Goal: Transaction & Acquisition: Purchase product/service

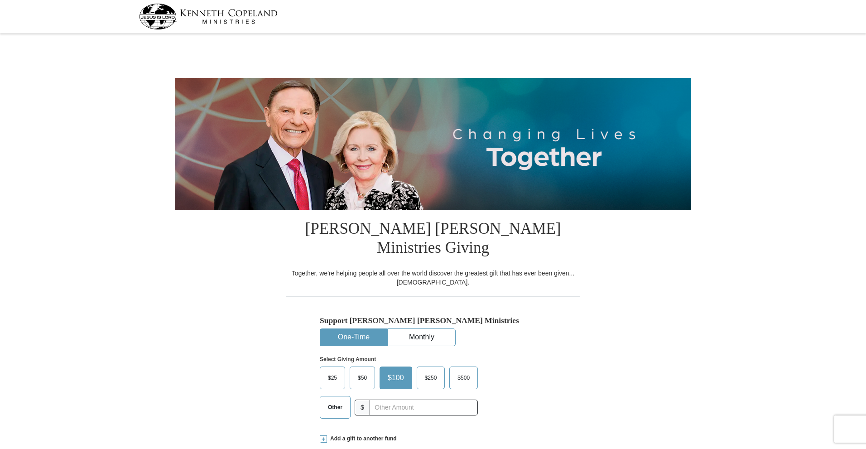
select select "IL"
click at [385, 400] on input "text" at bounding box center [423, 408] width 101 height 16
type input "60.00"
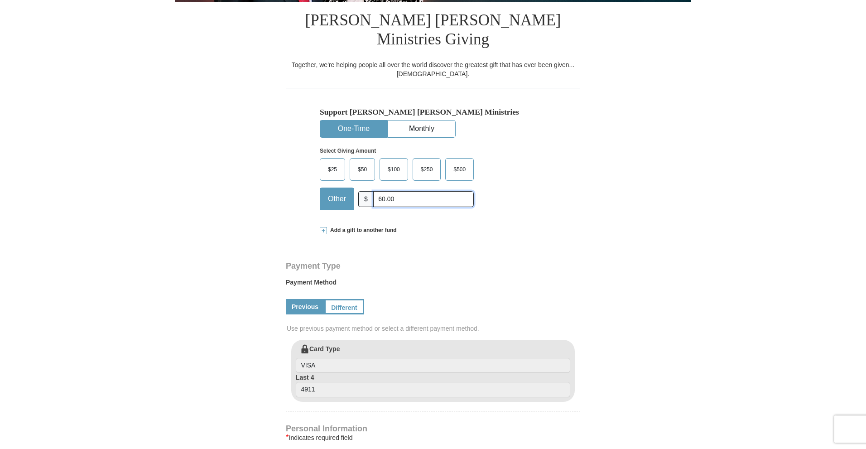
scroll to position [226, 0]
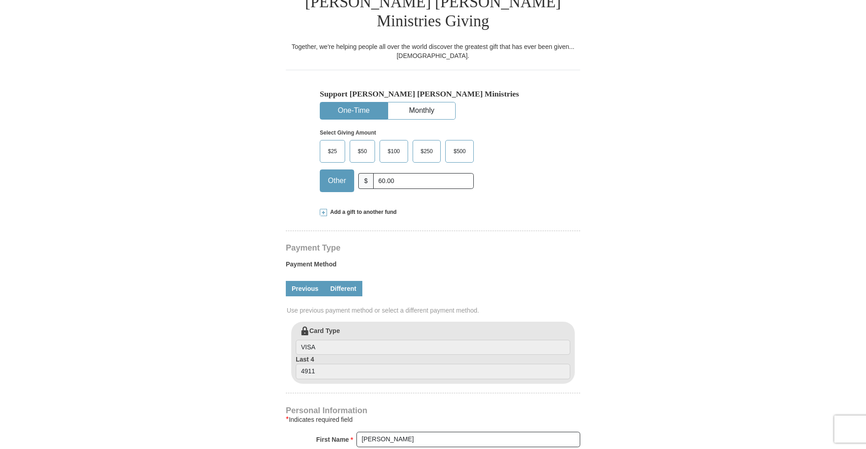
click at [347, 281] on link "Different" at bounding box center [343, 288] width 38 height 15
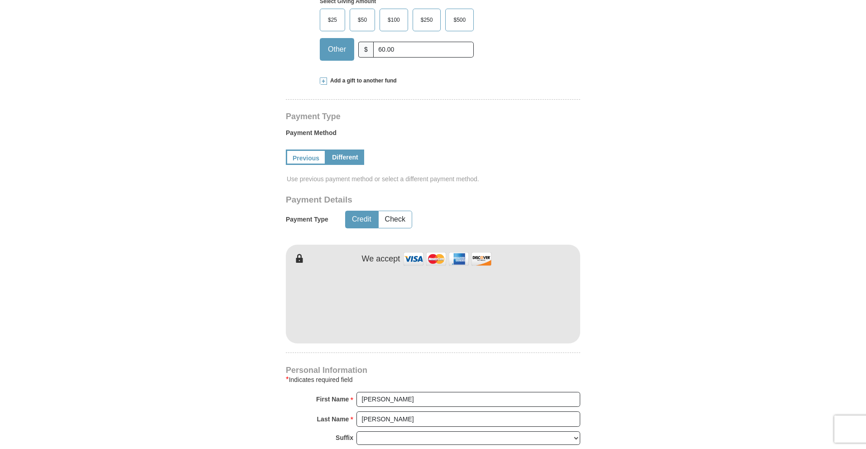
scroll to position [362, 0]
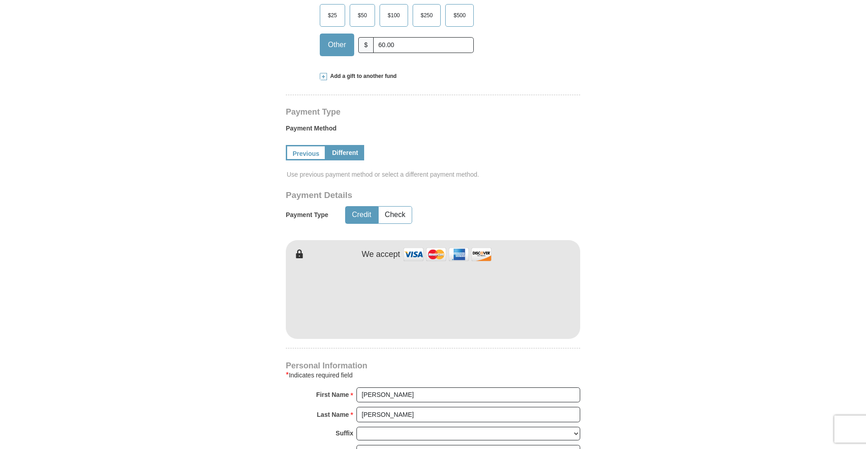
click at [653, 276] on form "[PERSON_NAME] [PERSON_NAME] Ministries Giving Together, we're helping people al…" at bounding box center [433, 220] width 516 height 1092
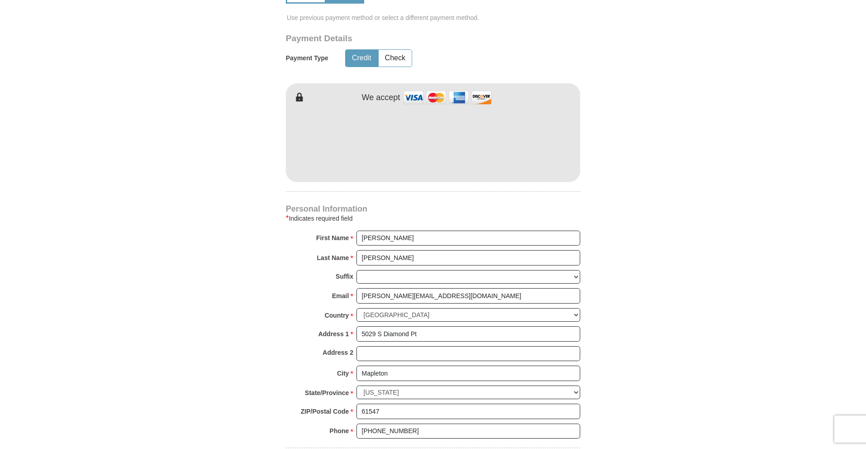
scroll to position [544, 0]
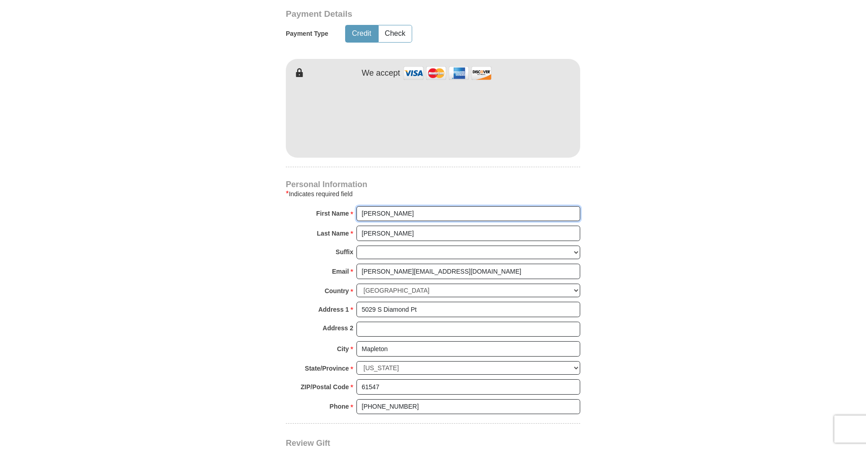
drag, startPoint x: 390, startPoint y: 193, endPoint x: 359, endPoint y: 193, distance: 31.3
click at [359, 206] on input "[PERSON_NAME]" at bounding box center [469, 213] width 224 height 15
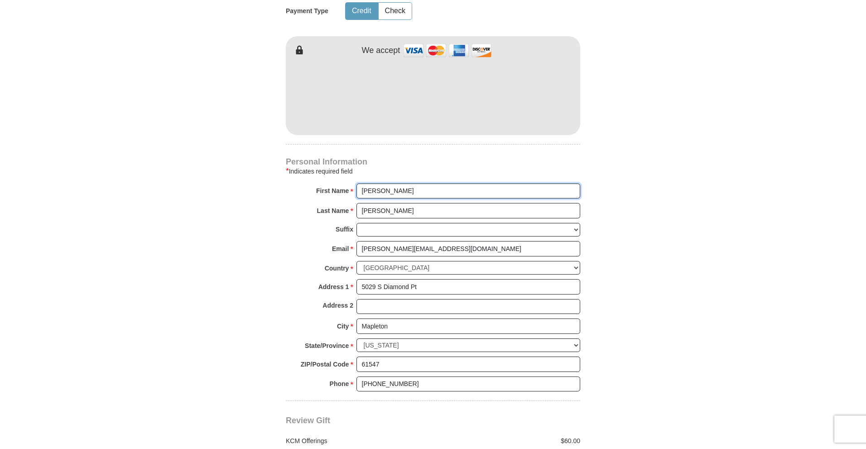
scroll to position [589, 0]
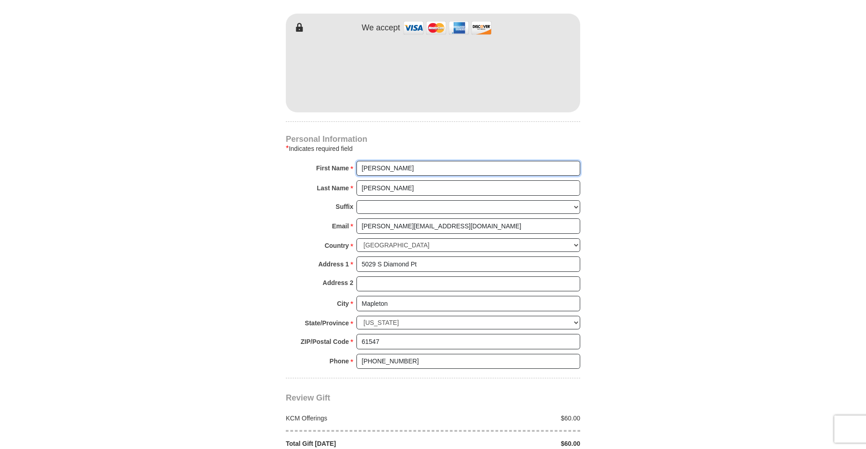
drag, startPoint x: 388, startPoint y: 149, endPoint x: 356, endPoint y: 149, distance: 32.2
click at [356, 161] on div "First Name * [PERSON_NAME] Please enter First Name" at bounding box center [433, 171] width 294 height 20
type input "[PERSON_NAME]"
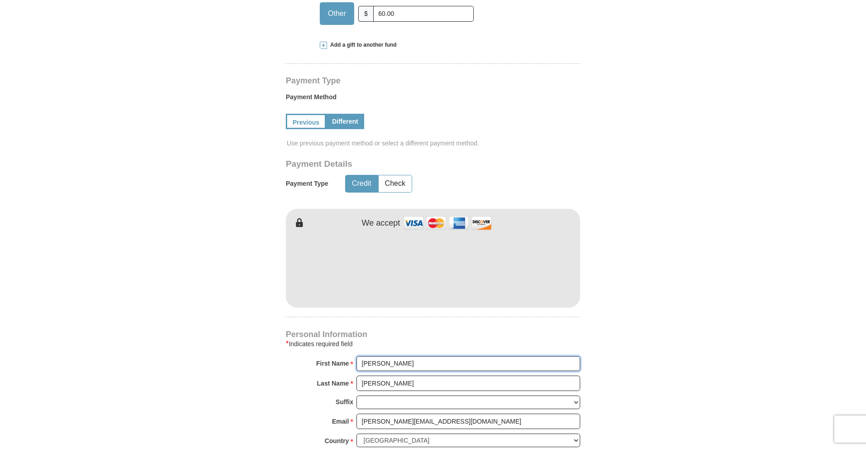
scroll to position [317, 0]
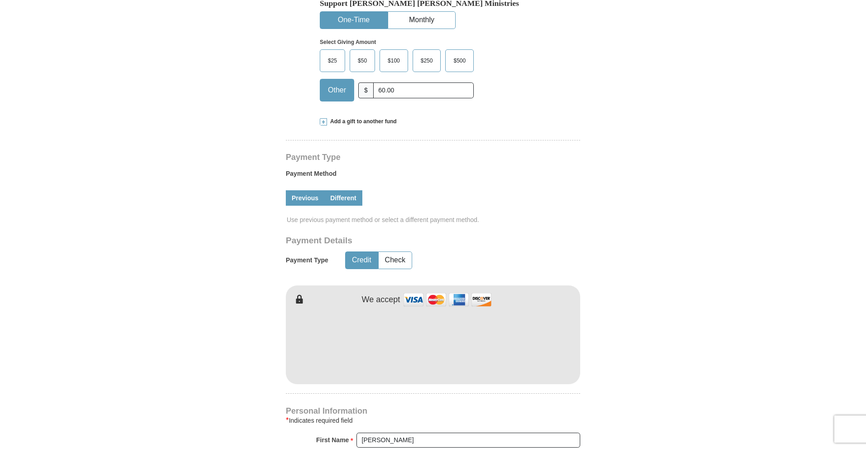
click at [302, 190] on link "Previous" at bounding box center [305, 197] width 39 height 15
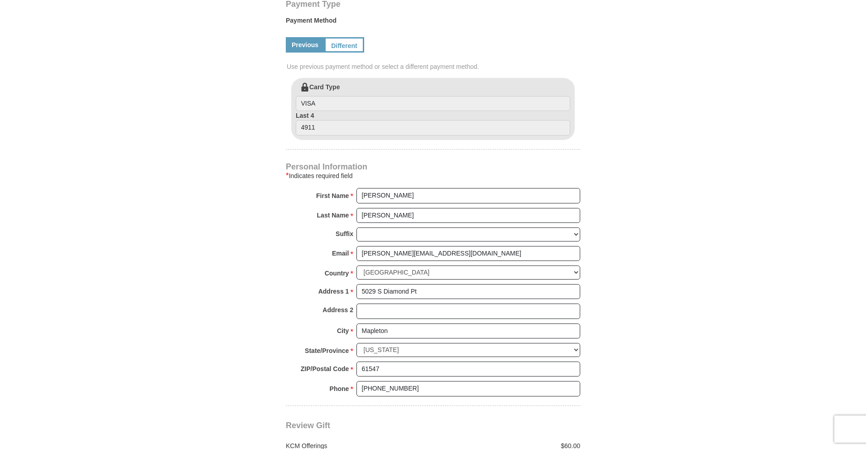
scroll to position [544, 0]
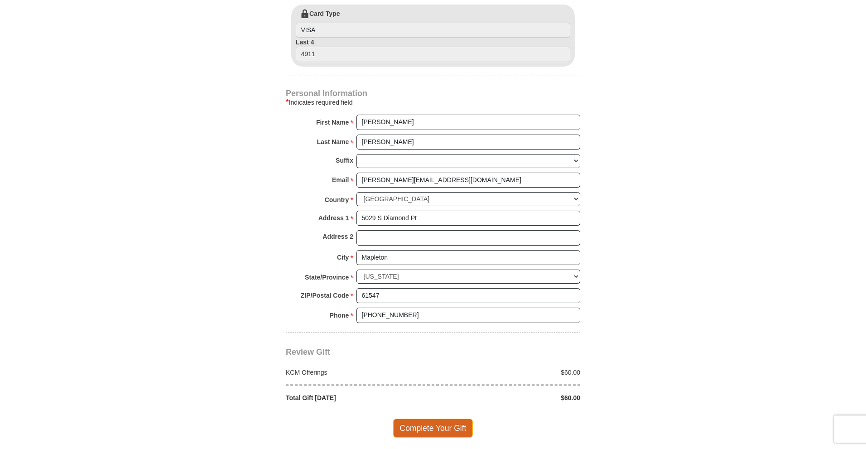
click at [441, 419] on span "Complete Your Gift" at bounding box center [433, 428] width 80 height 19
